Goal: Task Accomplishment & Management: Use online tool/utility

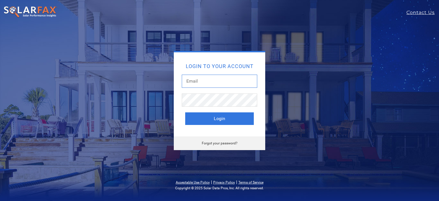
click at [205, 80] on input "text" at bounding box center [220, 81] width 76 height 13
type input "ampselectricsolar@gmail.com"
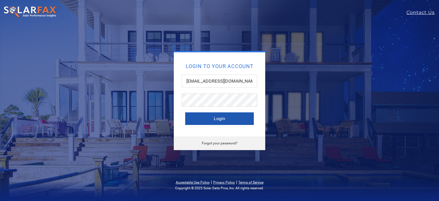
click at [201, 119] on button "Login" at bounding box center [219, 118] width 69 height 13
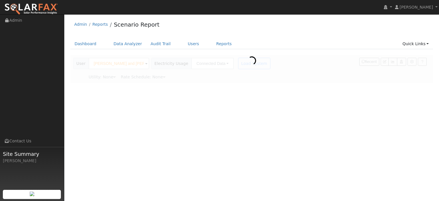
type input "Southern [US_STATE] Edison"
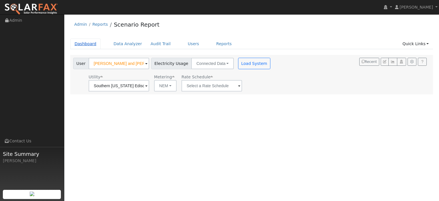
click at [89, 43] on link "Dashboard" at bounding box center [85, 44] width 31 height 11
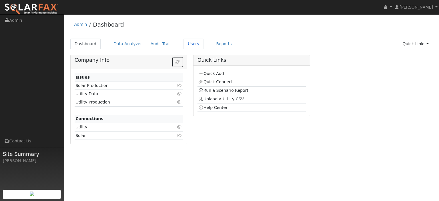
click at [186, 44] on link "Users" at bounding box center [194, 44] width 20 height 11
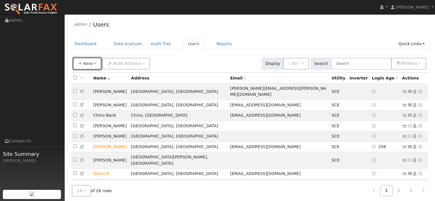
click at [92, 64] on button "New" at bounding box center [87, 64] width 28 height 12
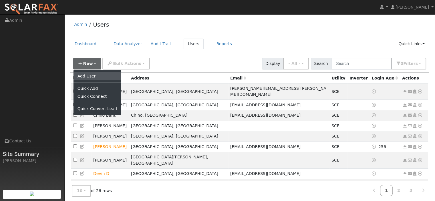
click at [95, 74] on link "Add User" at bounding box center [97, 76] width 47 height 8
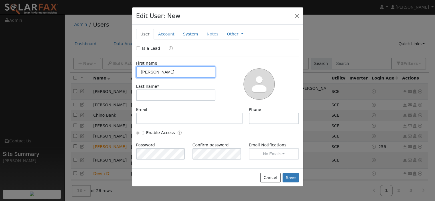
type input "Victor"
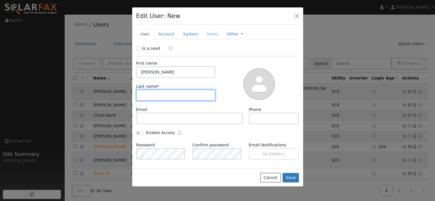
click at [146, 94] on input "text" at bounding box center [176, 95] width 80 height 11
type input "V"
click at [170, 35] on link "Account" at bounding box center [166, 34] width 25 height 11
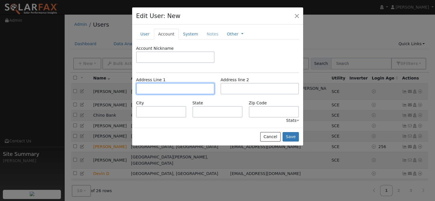
paste input "11458 PIPELINE AVE POMONA CA 91766"
type input "[STREET_ADDRESS]"
type input "Pomona"
type input "CA"
type input "91766"
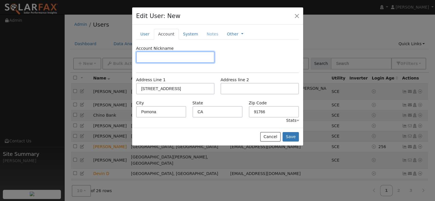
click at [171, 54] on input "text" at bounding box center [175, 56] width 78 height 11
click at [292, 135] on button "Save" at bounding box center [291, 137] width 17 height 10
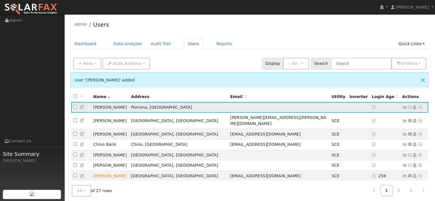
click at [420, 107] on icon at bounding box center [420, 107] width 5 height 4
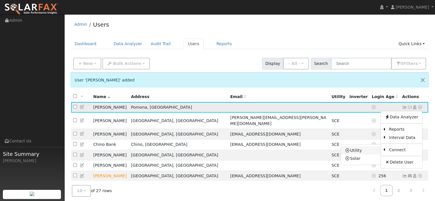
click at [360, 151] on link "Utility" at bounding box center [361, 150] width 40 height 8
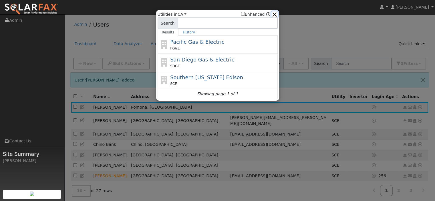
click at [274, 15] on button "button" at bounding box center [274, 14] width 6 height 6
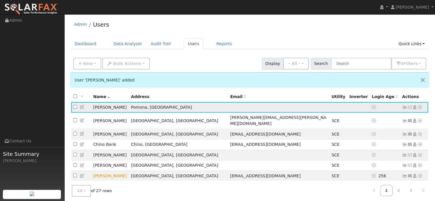
click at [422, 108] on icon at bounding box center [420, 107] width 5 height 4
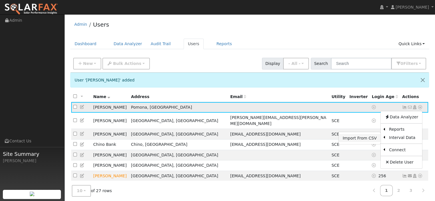
click at [370, 137] on link "Import From CSV" at bounding box center [360, 138] width 42 height 8
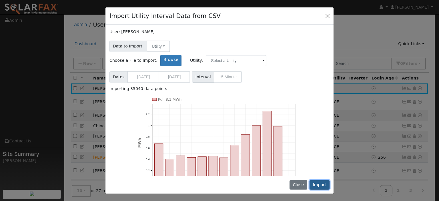
click at [320, 183] on button "Import" at bounding box center [320, 185] width 20 height 10
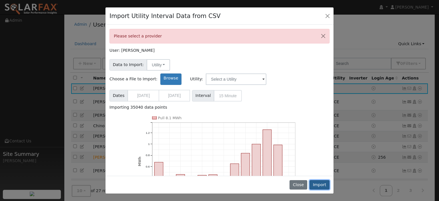
click at [318, 183] on button "Import" at bounding box center [320, 185] width 20 height 10
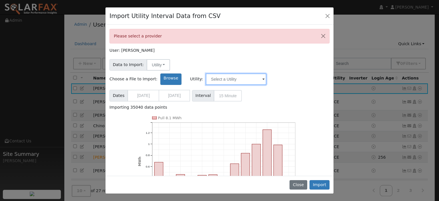
click at [263, 74] on input "text" at bounding box center [236, 79] width 61 height 11
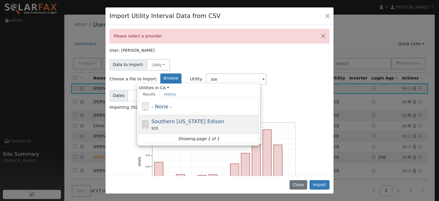
click at [258, 118] on div "Southern California Edison SCE" at bounding box center [205, 125] width 106 height 14
type input "Southern [US_STATE] Edison"
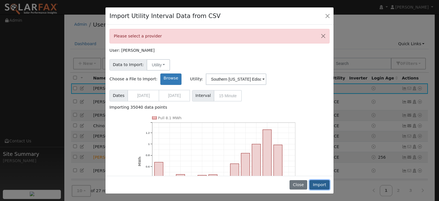
click at [325, 185] on button "Import" at bounding box center [320, 185] width 20 height 10
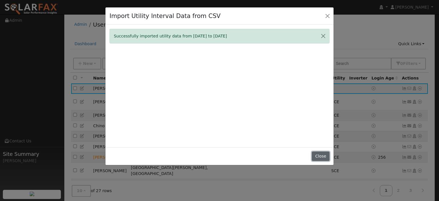
click at [320, 155] on button "Close" at bounding box center [320, 157] width 17 height 10
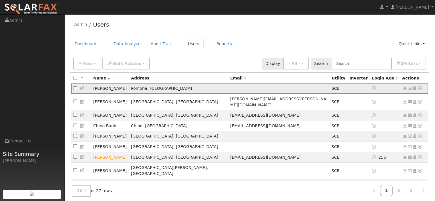
click at [421, 87] on icon at bounding box center [420, 88] width 5 height 4
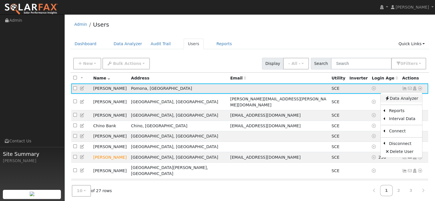
click at [397, 100] on link "Data Analyzer" at bounding box center [401, 98] width 41 height 8
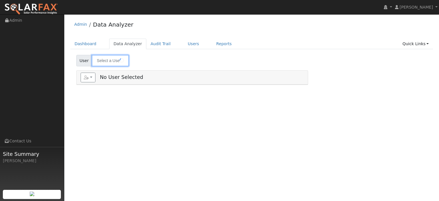
type input "[PERSON_NAME]"
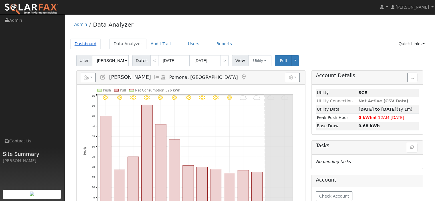
click at [93, 45] on link "Dashboard" at bounding box center [85, 44] width 31 height 11
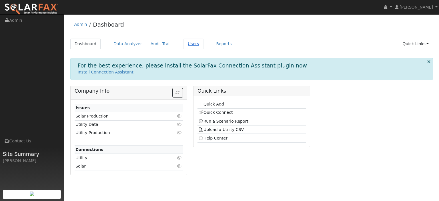
click at [184, 45] on link "Users" at bounding box center [194, 44] width 20 height 11
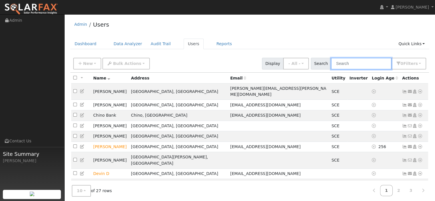
click at [368, 64] on input "text" at bounding box center [361, 64] width 61 height 12
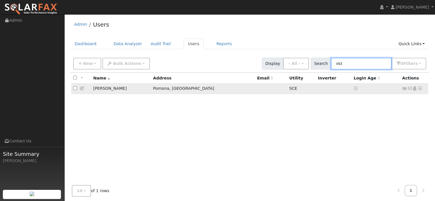
type input "vict"
click at [419, 90] on icon at bounding box center [420, 88] width 5 height 4
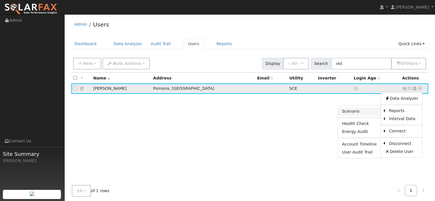
click at [363, 112] on link "Scenario" at bounding box center [359, 112] width 43 height 8
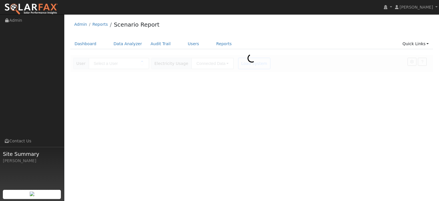
type input "[PERSON_NAME]"
type input "Southern [US_STATE] Edison"
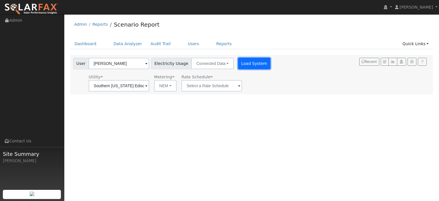
click at [243, 65] on button "Load System" at bounding box center [254, 63] width 33 height 11
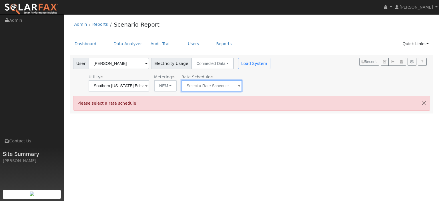
click at [236, 86] on input "text" at bounding box center [212, 85] width 61 height 11
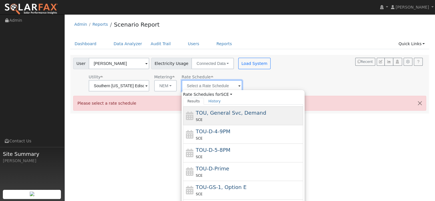
scroll to position [57, 0]
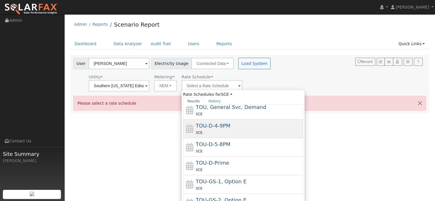
click at [234, 130] on div "SCE" at bounding box center [249, 133] width 106 height 6
type input "TOU-D-4-9PM"
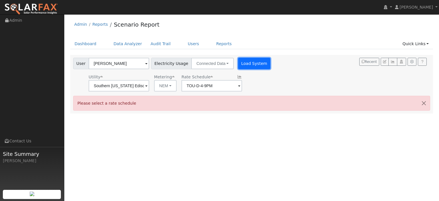
click at [251, 63] on button "Load System" at bounding box center [254, 63] width 33 height 11
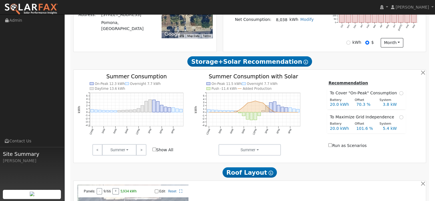
scroll to position [172, 0]
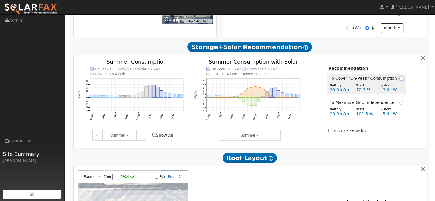
click at [400, 80] on input "radio" at bounding box center [401, 79] width 4 height 4
radio input "true"
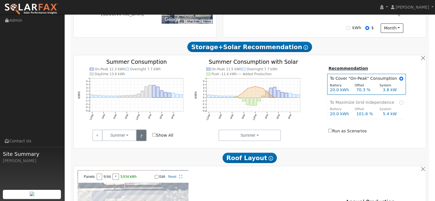
click at [141, 137] on link ">" at bounding box center [141, 135] width 10 height 11
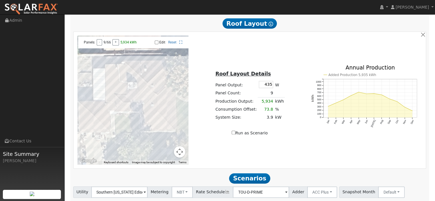
scroll to position [315, 0]
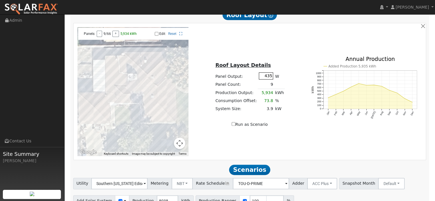
click at [270, 77] on input "435" at bounding box center [266, 75] width 14 height 7
type input "440"
click at [143, 101] on div at bounding box center [133, 91] width 111 height 129
click at [156, 35] on input "Edit" at bounding box center [157, 34] width 4 height 4
click at [145, 106] on div at bounding box center [133, 91] width 111 height 129
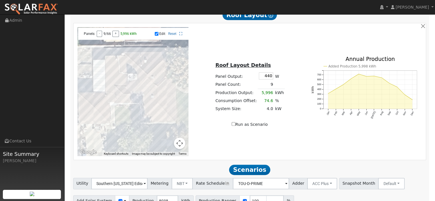
click at [126, 104] on div at bounding box center [133, 91] width 111 height 129
click at [122, 98] on div at bounding box center [133, 91] width 111 height 129
click at [104, 112] on div at bounding box center [133, 91] width 111 height 129
click at [109, 113] on div at bounding box center [133, 91] width 111 height 129
click at [85, 108] on div at bounding box center [133, 91] width 111 height 129
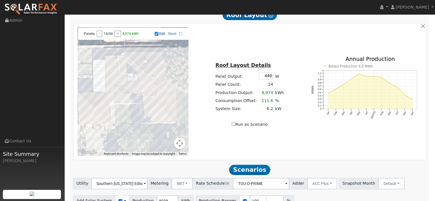
click at [86, 117] on div at bounding box center [133, 91] width 111 height 129
click at [89, 112] on div at bounding box center [133, 91] width 111 height 129
click at [161, 114] on div at bounding box center [133, 91] width 111 height 129
click at [161, 123] on div at bounding box center [133, 91] width 111 height 129
click at [165, 123] on div at bounding box center [133, 91] width 111 height 129
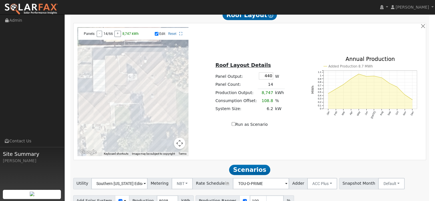
click at [113, 69] on div at bounding box center [133, 91] width 111 height 129
click at [113, 72] on div at bounding box center [133, 91] width 111 height 129
click at [113, 73] on div at bounding box center [133, 91] width 111 height 129
click at [113, 65] on div at bounding box center [133, 91] width 111 height 129
click at [114, 76] on div at bounding box center [133, 91] width 111 height 129
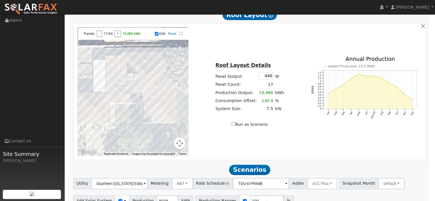
click at [165, 123] on div at bounding box center [133, 91] width 111 height 129
click at [143, 102] on div at bounding box center [133, 91] width 111 height 129
click at [153, 99] on div at bounding box center [133, 91] width 111 height 129
drag, startPoint x: 148, startPoint y: 106, endPoint x: 144, endPoint y: 107, distance: 3.6
click at [148, 107] on div at bounding box center [133, 91] width 111 height 129
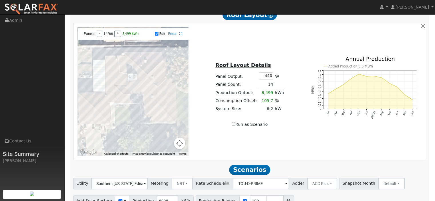
click at [144, 106] on div at bounding box center [133, 91] width 111 height 129
click at [115, 82] on div at bounding box center [133, 91] width 111 height 129
click at [158, 35] on input "Edit" at bounding box center [157, 34] width 4 height 4
checkbox input "false"
click at [234, 126] on input "Run as Scenario" at bounding box center [234, 124] width 4 height 4
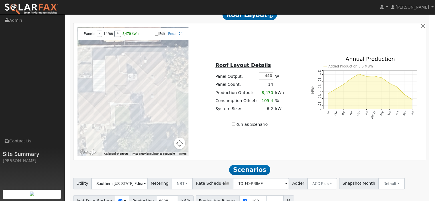
checkbox input "true"
type input "8470"
click at [234, 126] on input "Run as Scenario" at bounding box center [234, 124] width 4 height 4
checkbox input "false"
type input "8038"
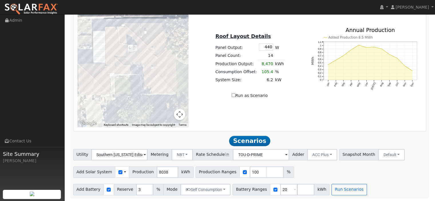
scroll to position [346, 0]
click at [297, 189] on input "number" at bounding box center [305, 189] width 17 height 11
type input "10"
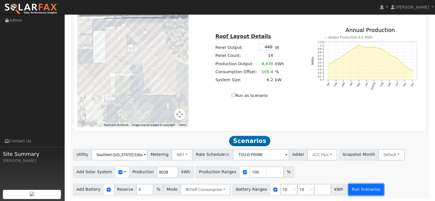
type input "10"
type input "20"
click at [348, 190] on button "Run Scenarios" at bounding box center [365, 189] width 35 height 11
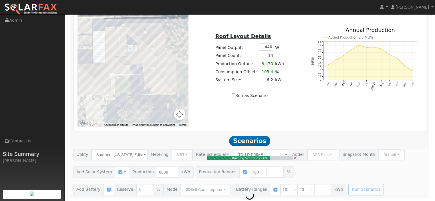
type input "5.4"
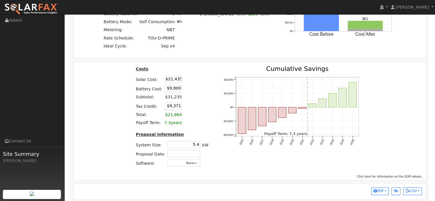
scroll to position [739, 0]
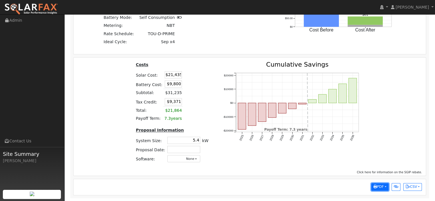
click at [377, 186] on span "PDF" at bounding box center [379, 187] width 10 height 4
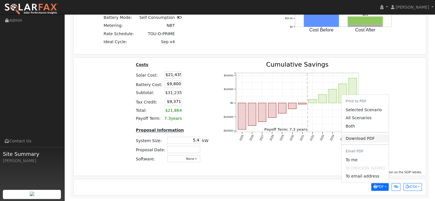
click at [370, 139] on link "Download PDF" at bounding box center [365, 138] width 47 height 8
